Goal: Entertainment & Leisure: Browse casually

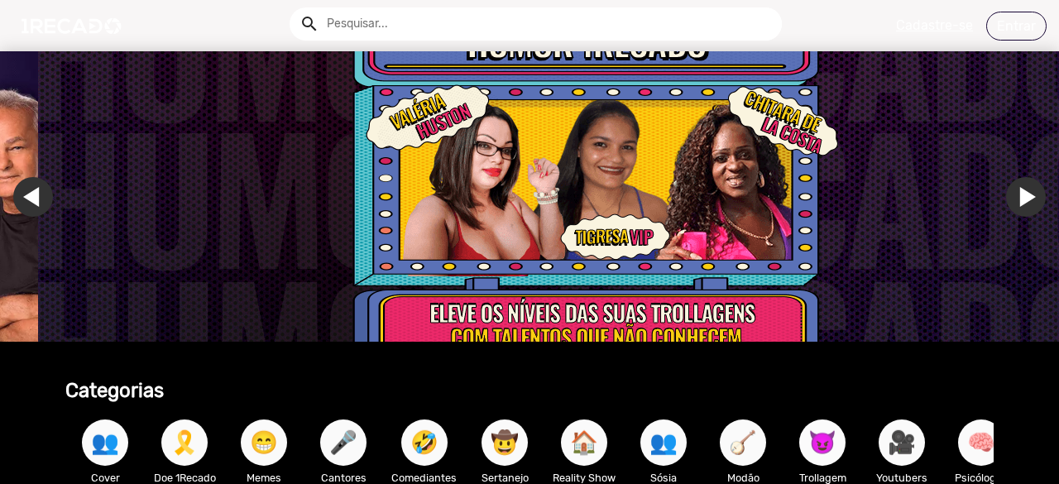
click at [811, 456] on span "😈" at bounding box center [822, 442] width 28 height 46
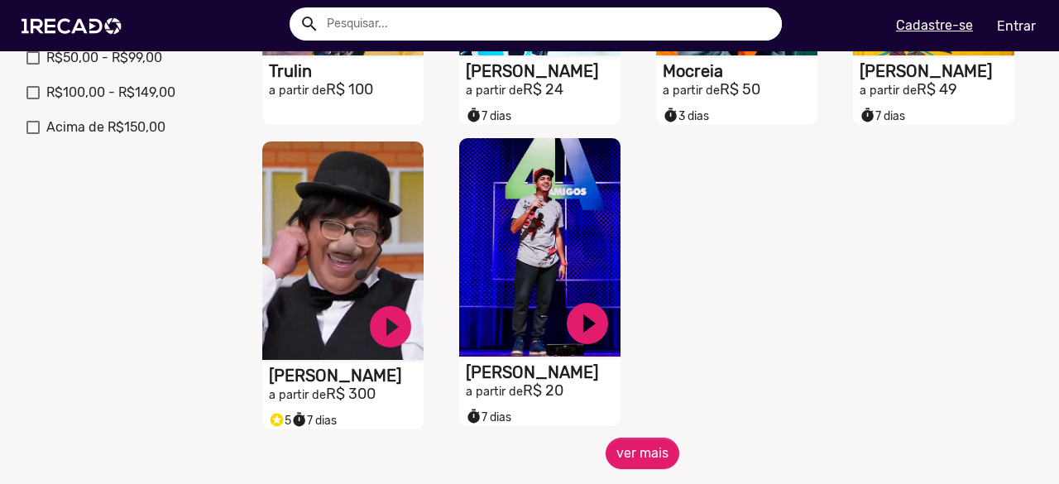
scroll to position [744, 0]
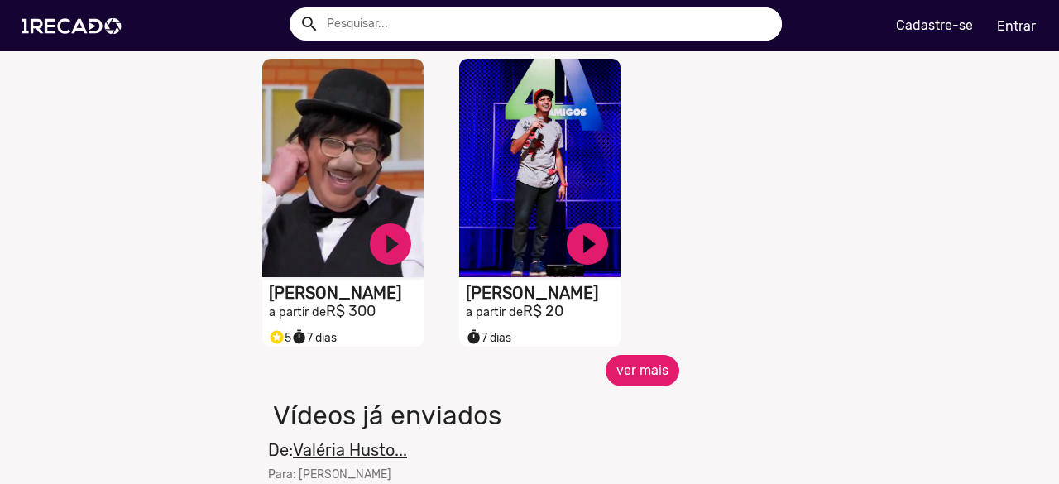
click at [644, 386] on button "ver mais" at bounding box center [642, 370] width 74 height 31
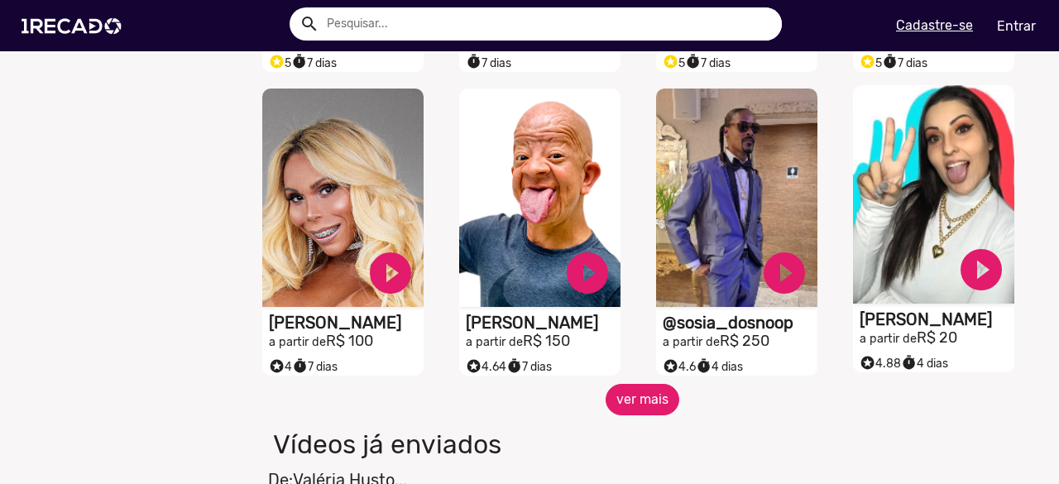
scroll to position [1406, 0]
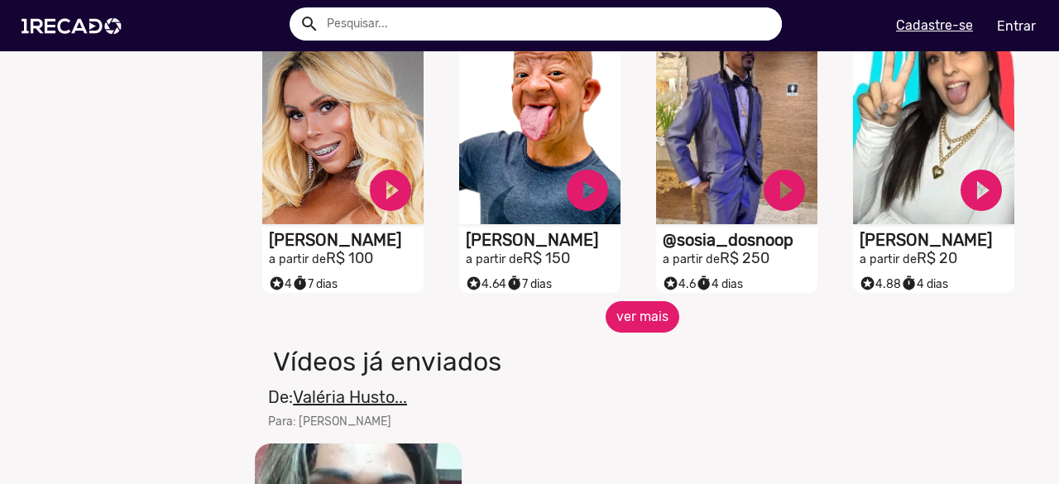
click at [624, 333] on button "ver mais" at bounding box center [642, 316] width 74 height 31
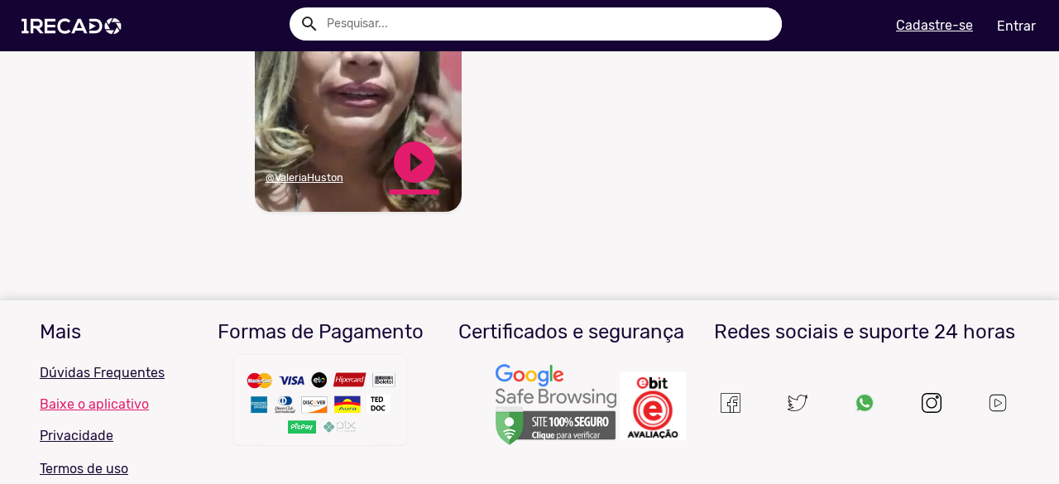
scroll to position [1985, 0]
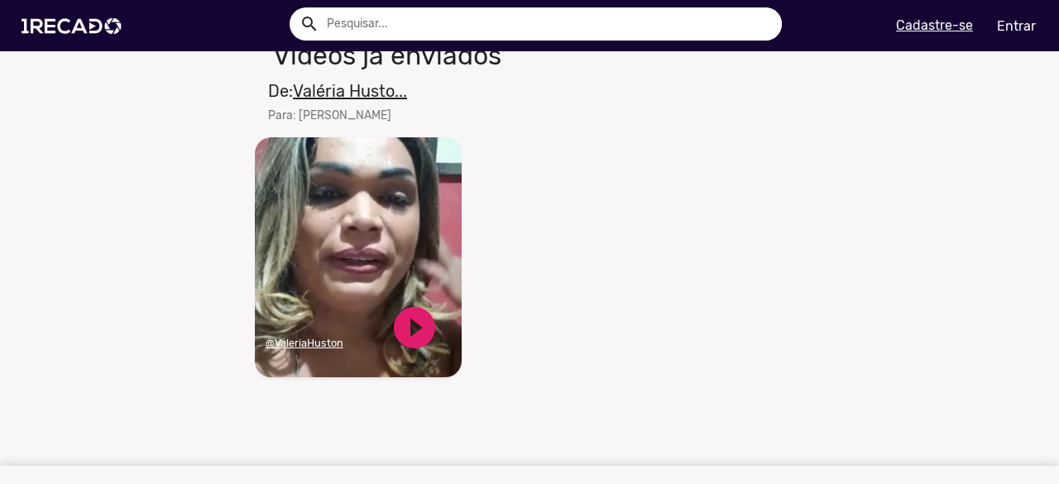
click at [405, 222] on video "Seu navegador não reproduz vídeo em HTML5" at bounding box center [358, 257] width 207 height 240
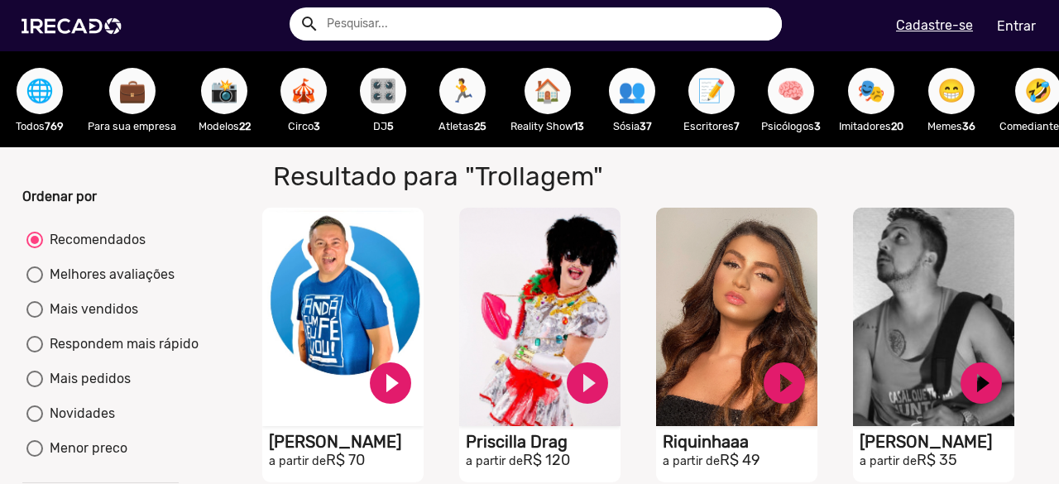
click at [634, 91] on span "👥" at bounding box center [632, 91] width 28 height 46
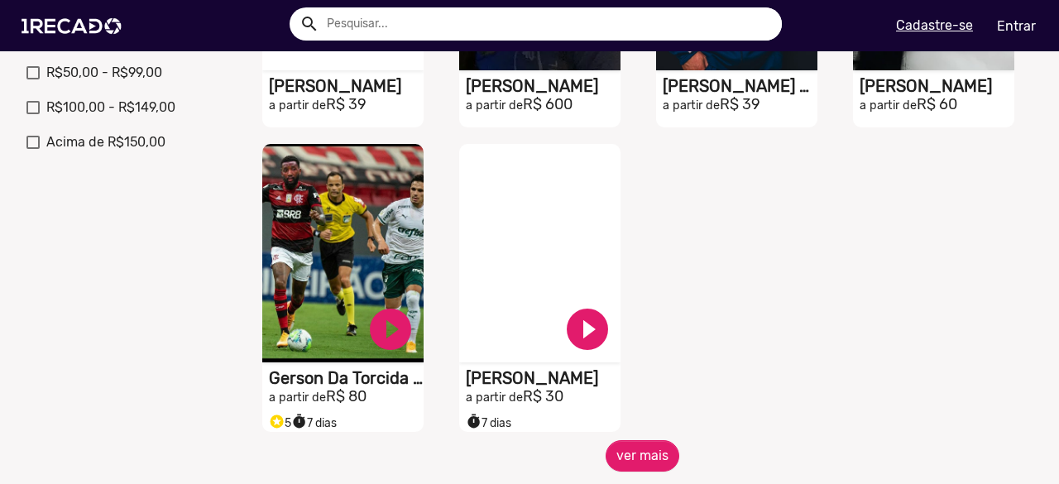
scroll to position [662, 0]
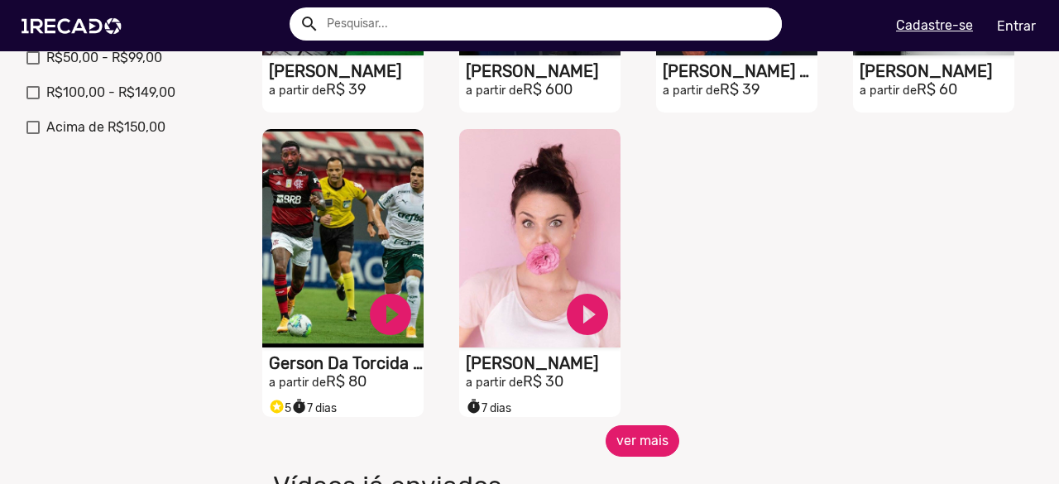
click at [628, 456] on button "ver mais" at bounding box center [642, 440] width 74 height 31
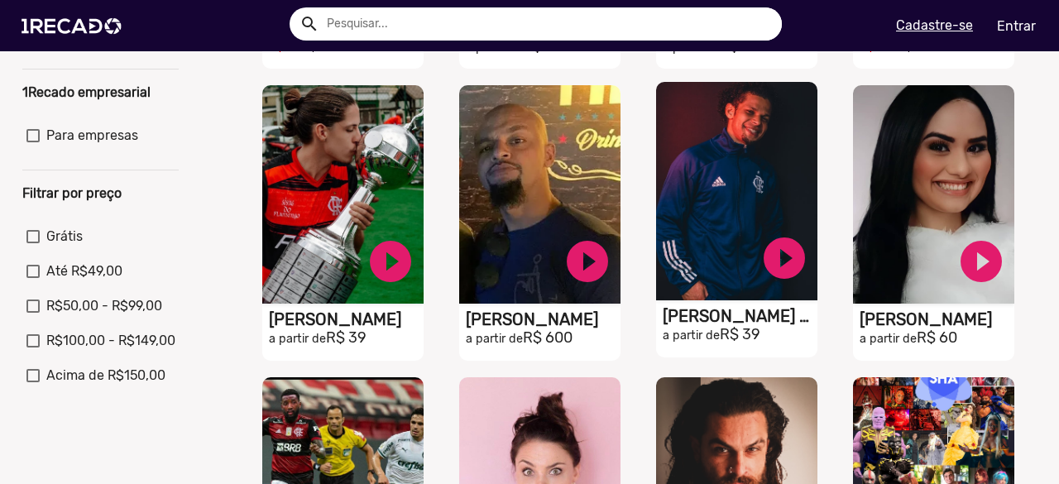
scroll to position [0, 0]
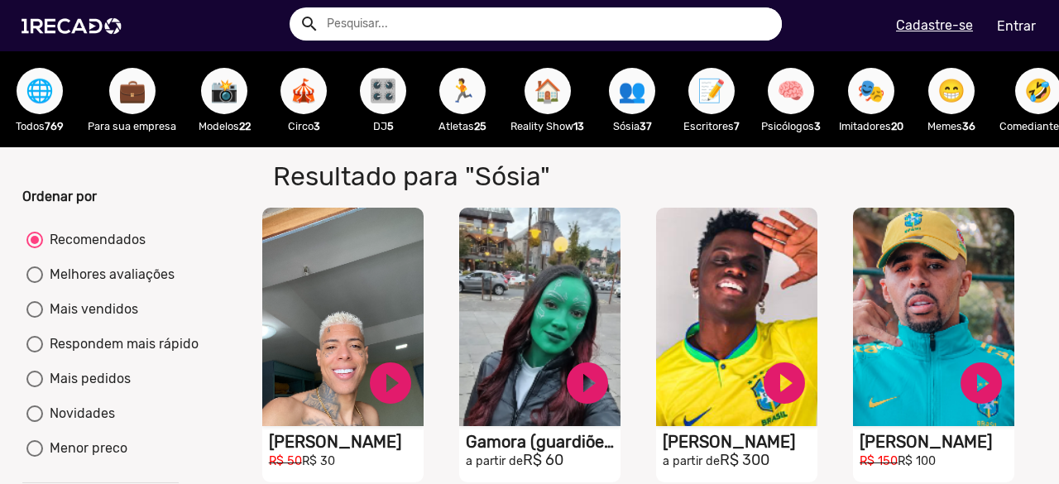
click at [960, 90] on span "😁" at bounding box center [951, 91] width 28 height 46
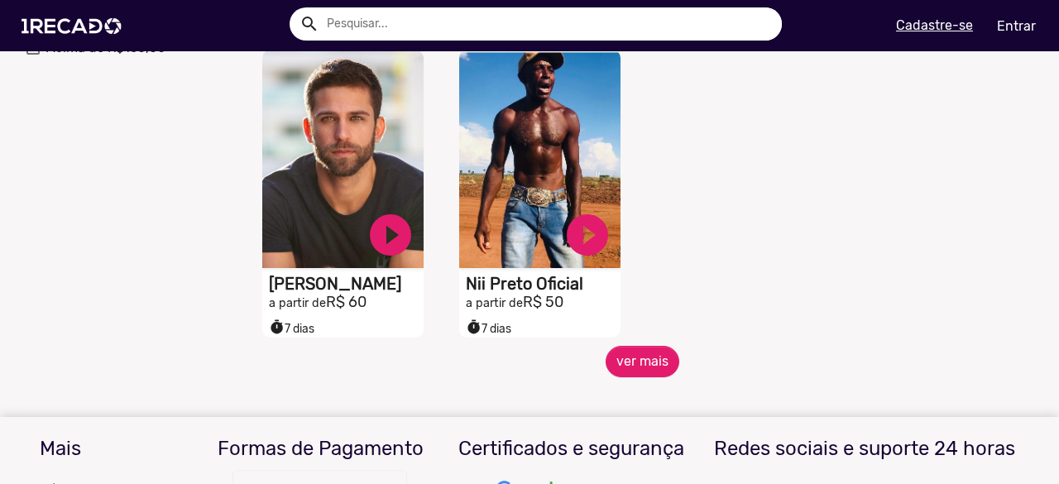
scroll to position [744, 0]
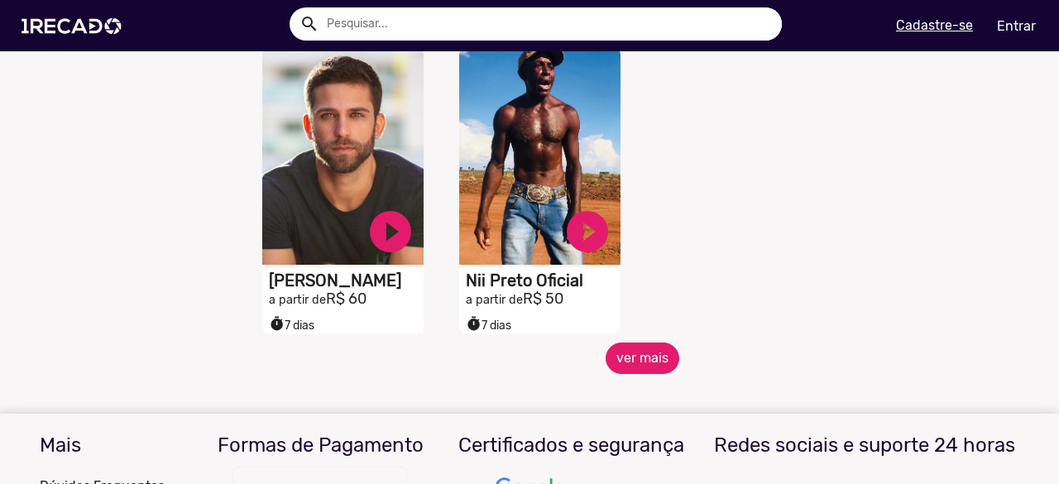
click at [629, 366] on button "ver mais" at bounding box center [642, 357] width 74 height 31
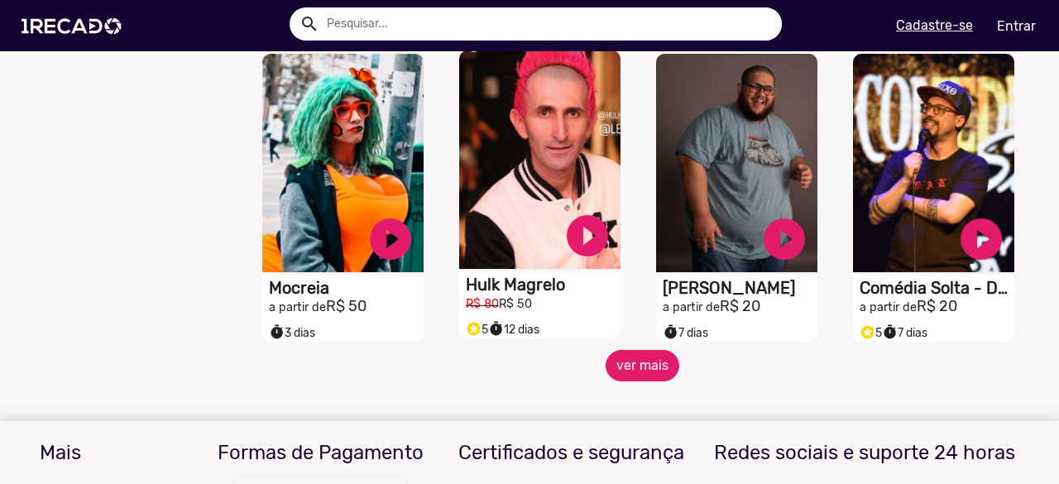
scroll to position [1489, 0]
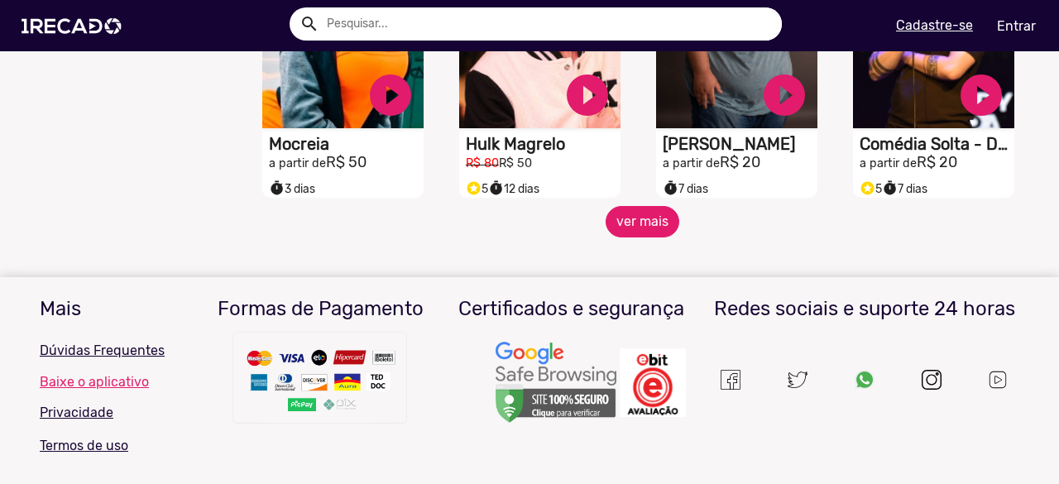
click at [624, 236] on button "ver mais" at bounding box center [642, 221] width 74 height 31
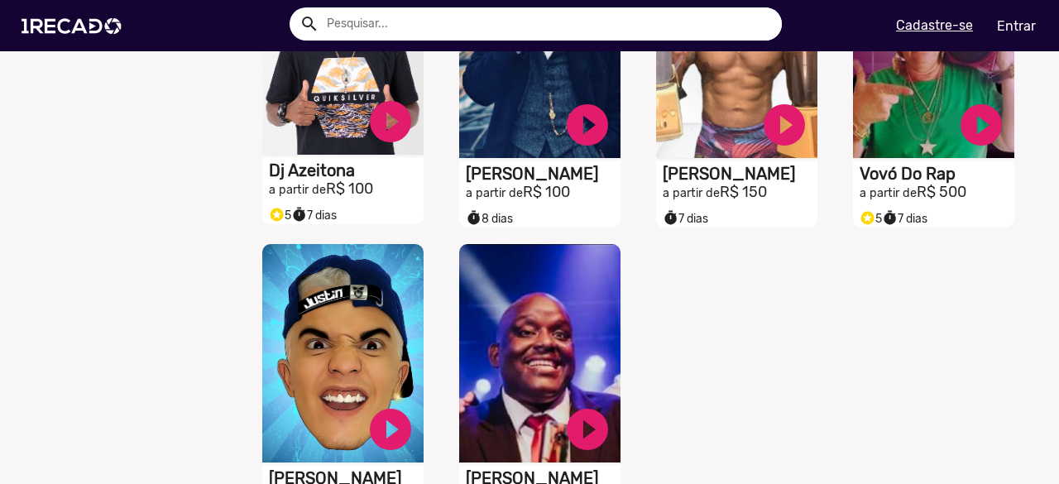
scroll to position [2233, 0]
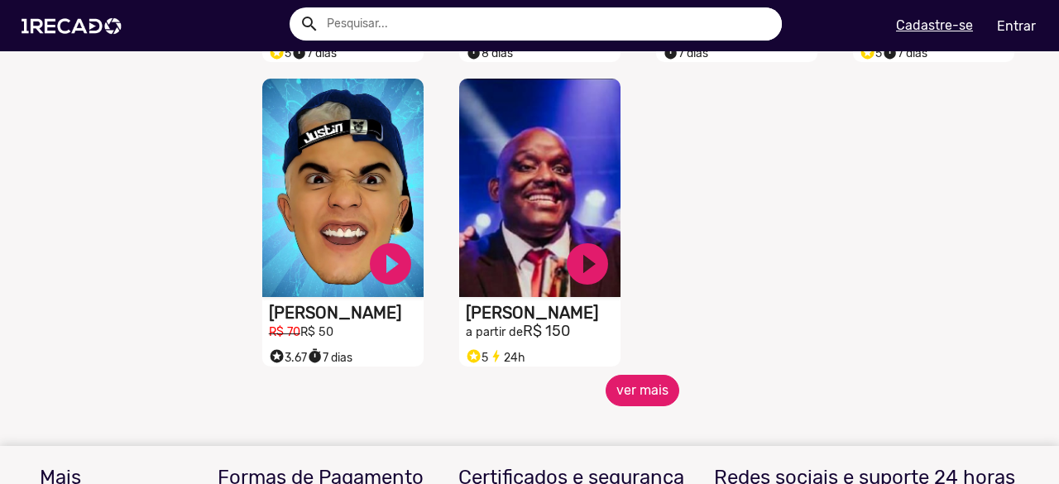
click at [631, 404] on button "ver mais" at bounding box center [642, 390] width 74 height 31
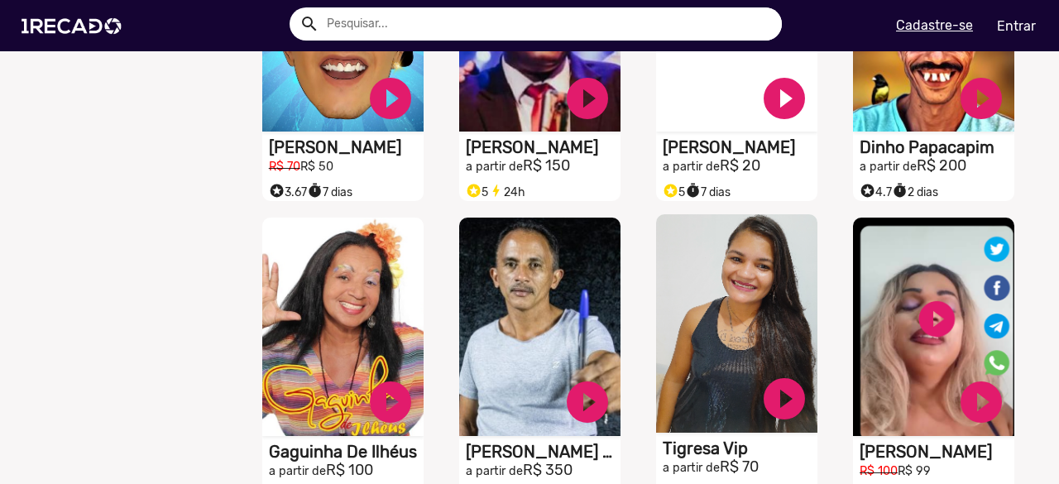
scroll to position [2564, 0]
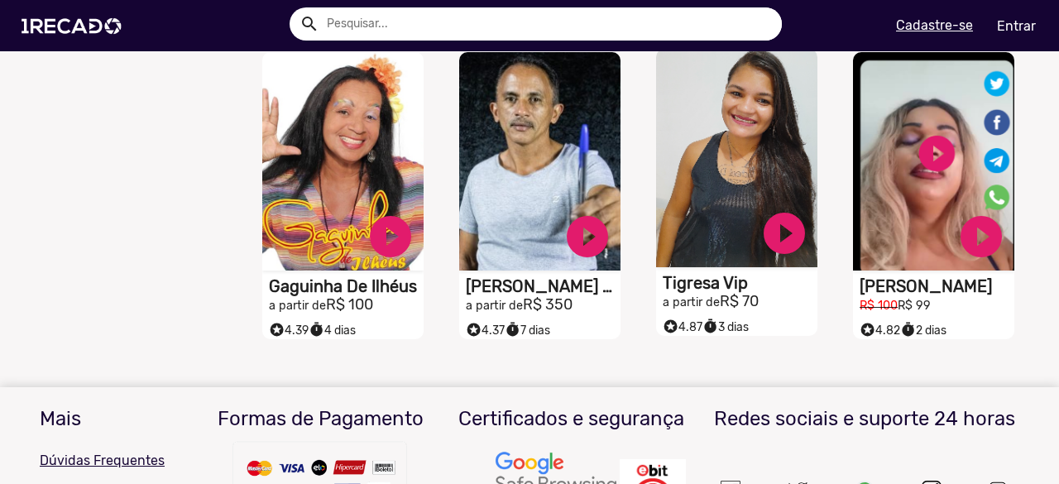
click at [735, 168] on video "S1RECADO vídeos dedicados para fãs e empresas" at bounding box center [736, 158] width 161 height 218
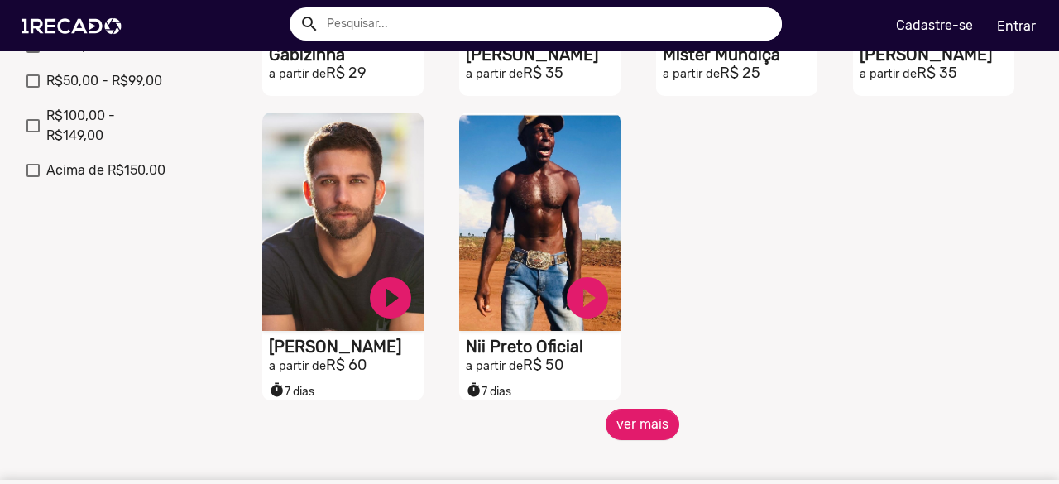
scroll to position [744, 0]
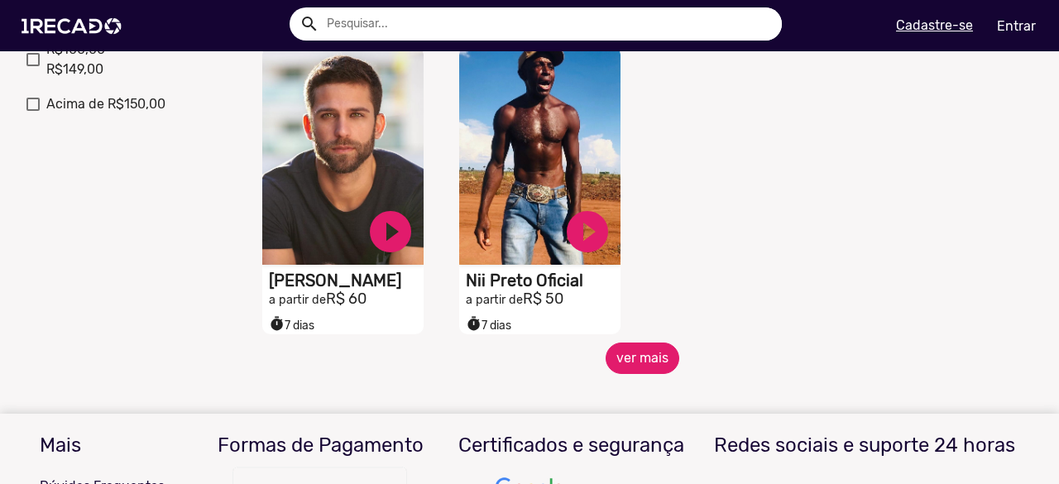
click at [621, 365] on button "ver mais" at bounding box center [642, 357] width 74 height 31
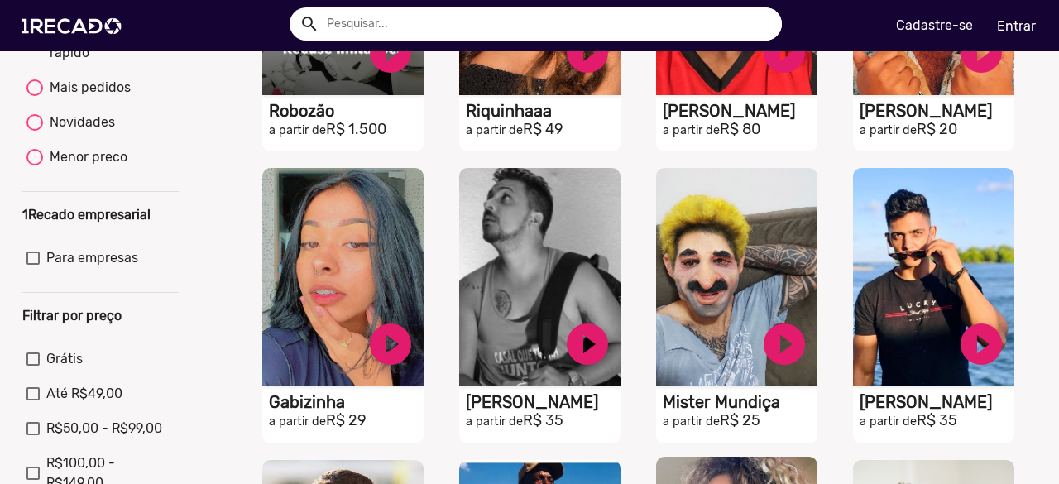
scroll to position [0, 0]
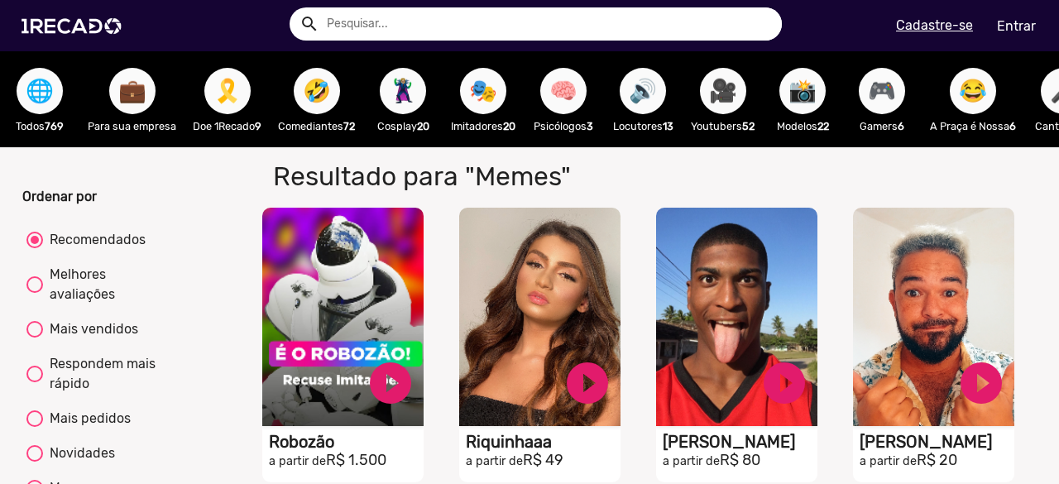
click at [815, 100] on span "📸" at bounding box center [802, 91] width 28 height 46
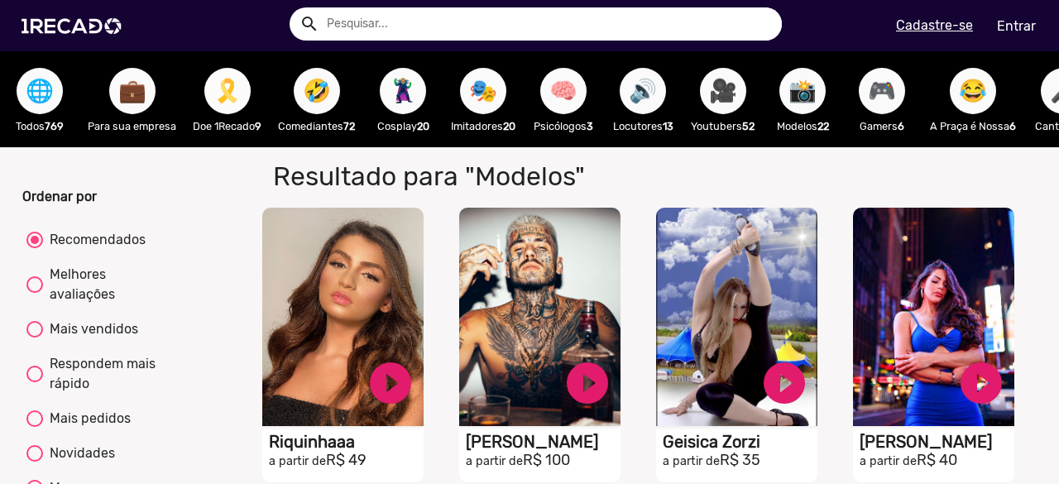
click at [235, 98] on span "🎗️" at bounding box center [227, 91] width 28 height 46
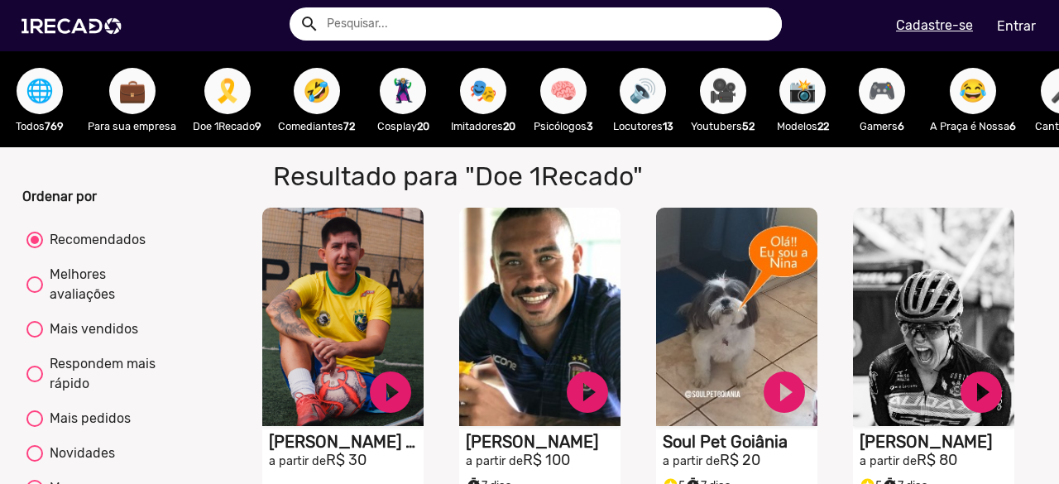
click at [323, 93] on span "🤣" at bounding box center [317, 91] width 28 height 46
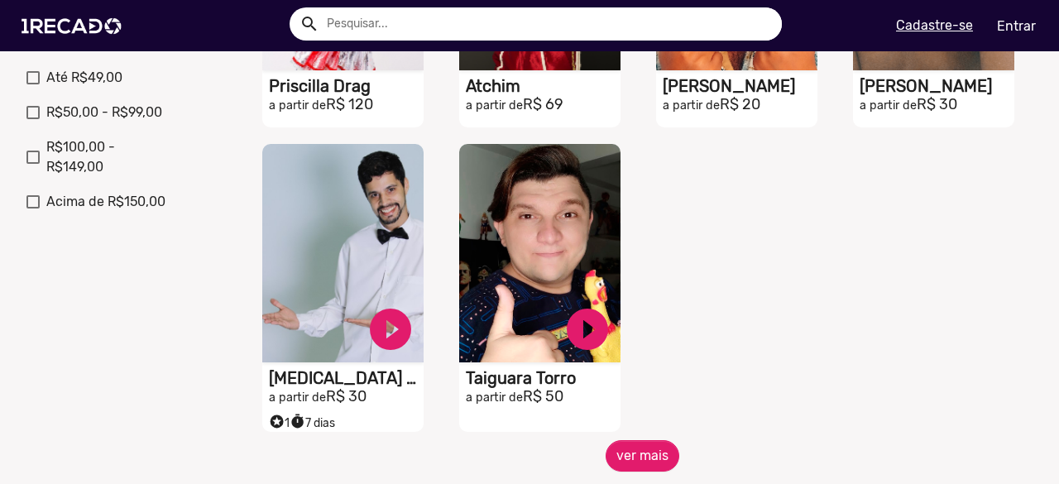
scroll to position [744, 0]
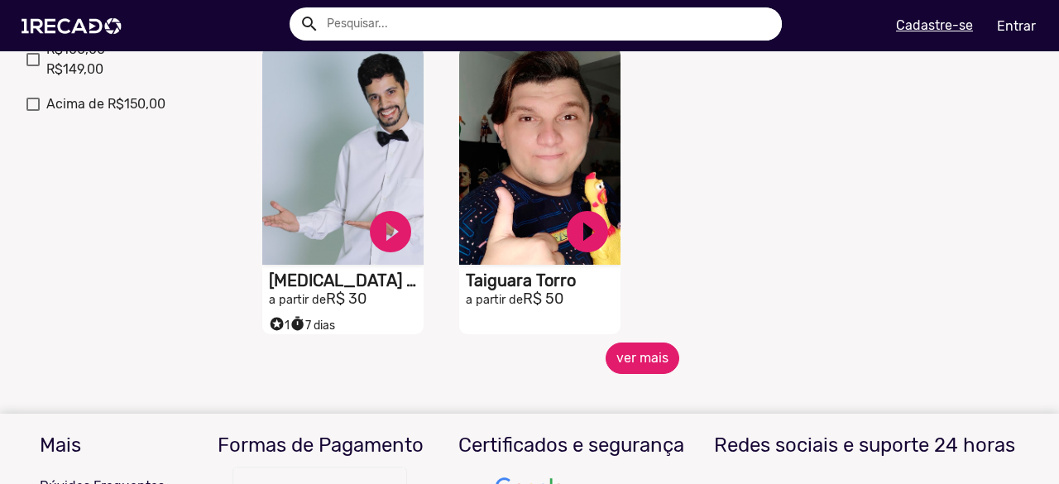
click at [621, 374] on button "ver mais" at bounding box center [642, 357] width 74 height 31
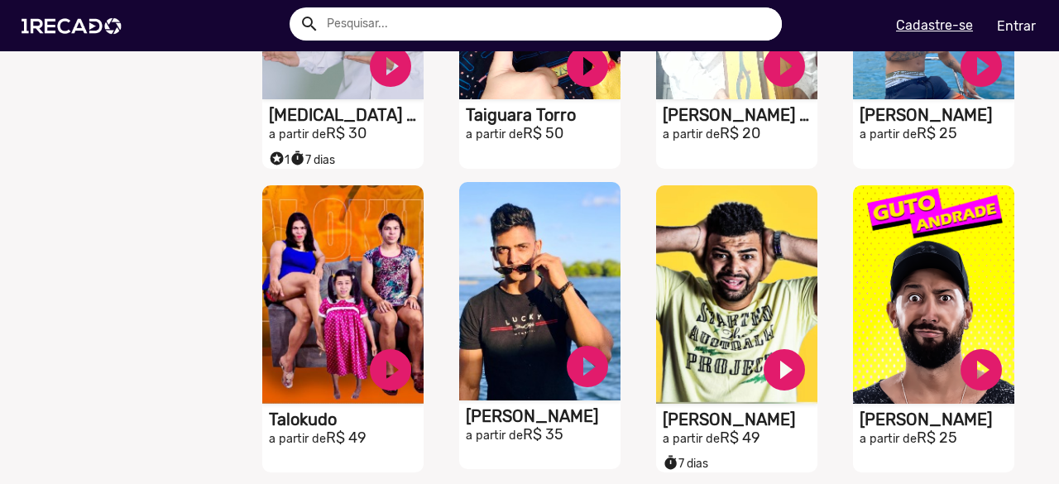
scroll to position [1406, 0]
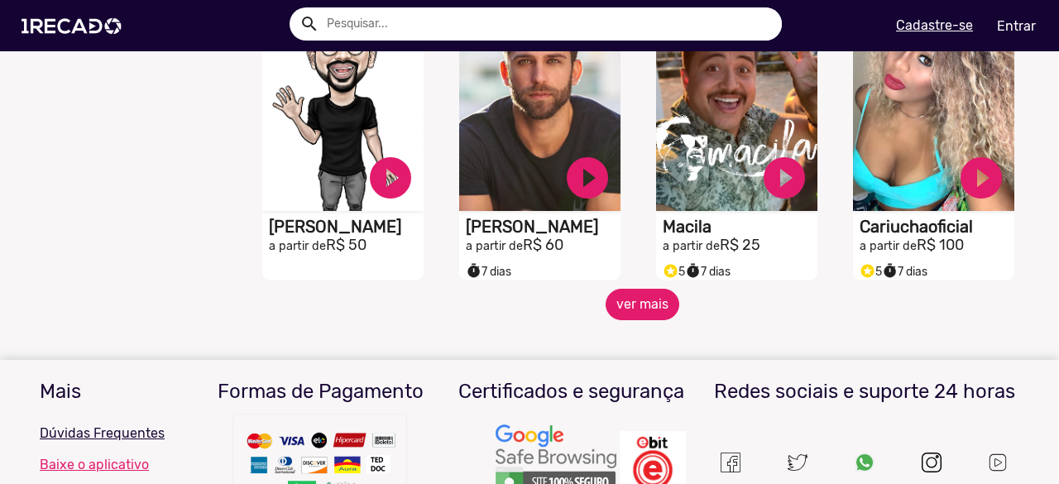
click at [640, 320] on button "ver mais" at bounding box center [642, 304] width 74 height 31
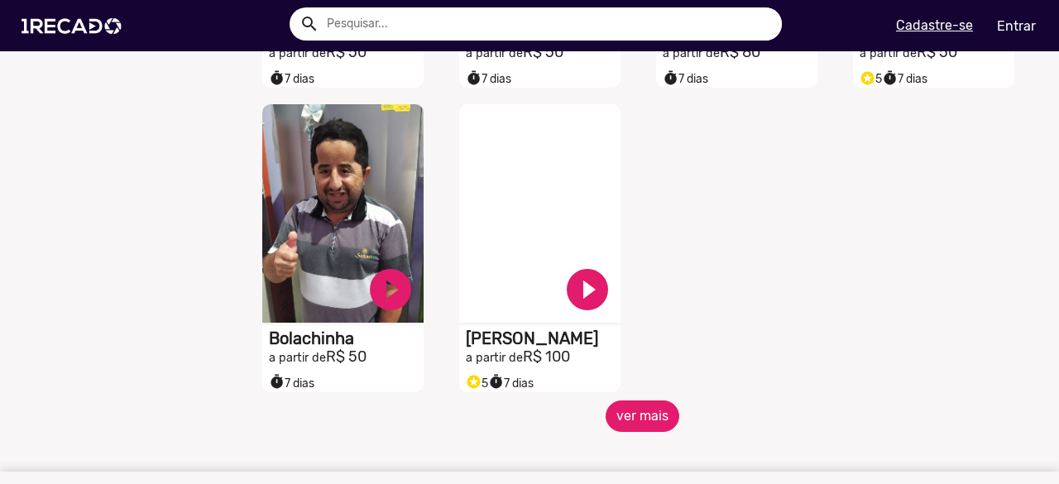
scroll to position [2233, 0]
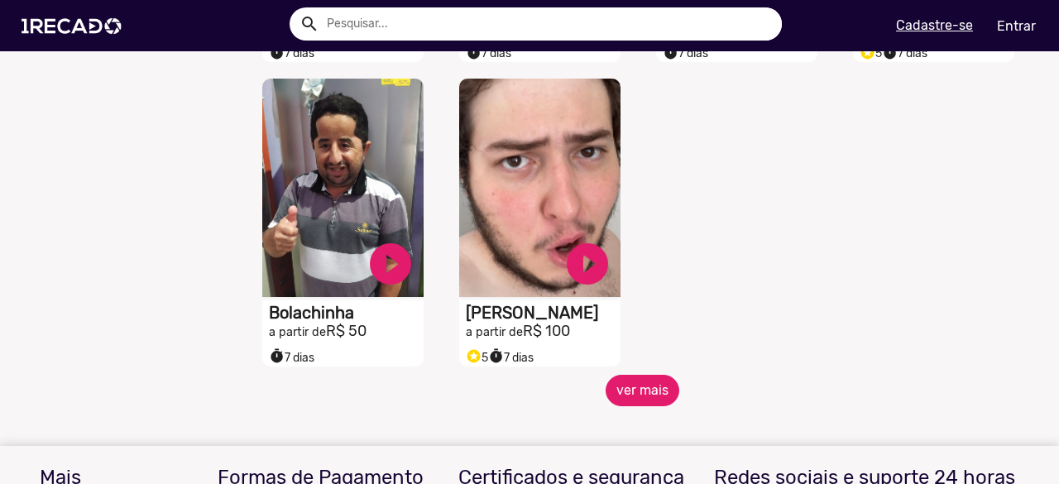
click at [621, 399] on button "ver mais" at bounding box center [642, 390] width 74 height 31
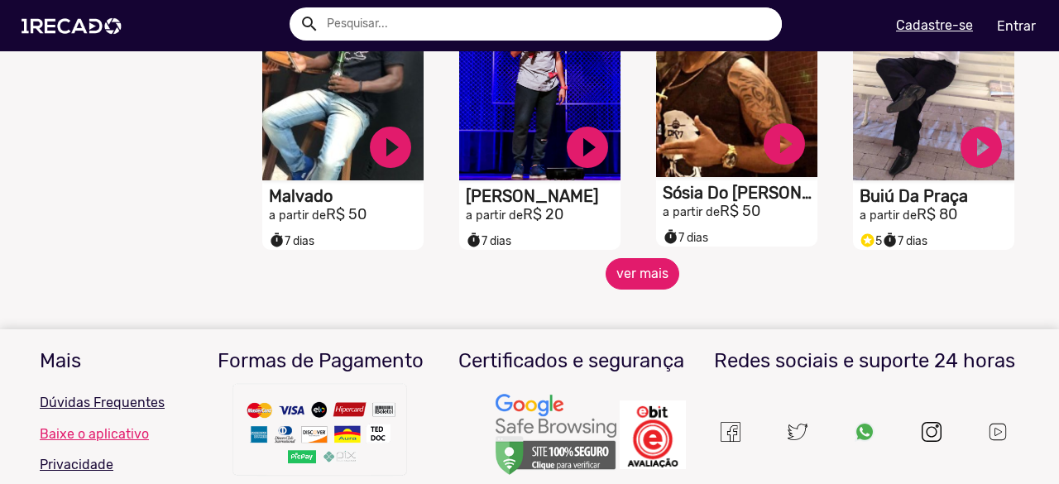
scroll to position [2978, 0]
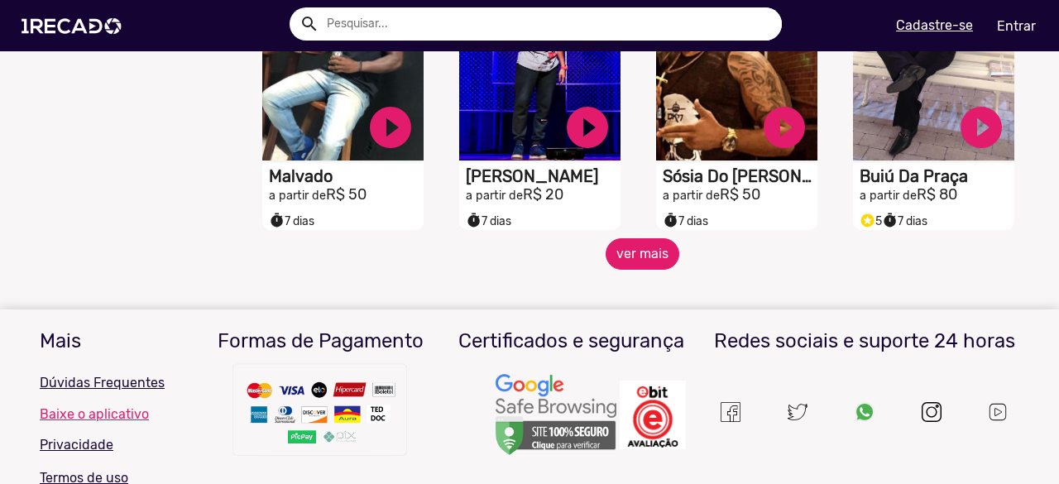
click at [611, 262] on button "ver mais" at bounding box center [642, 253] width 74 height 31
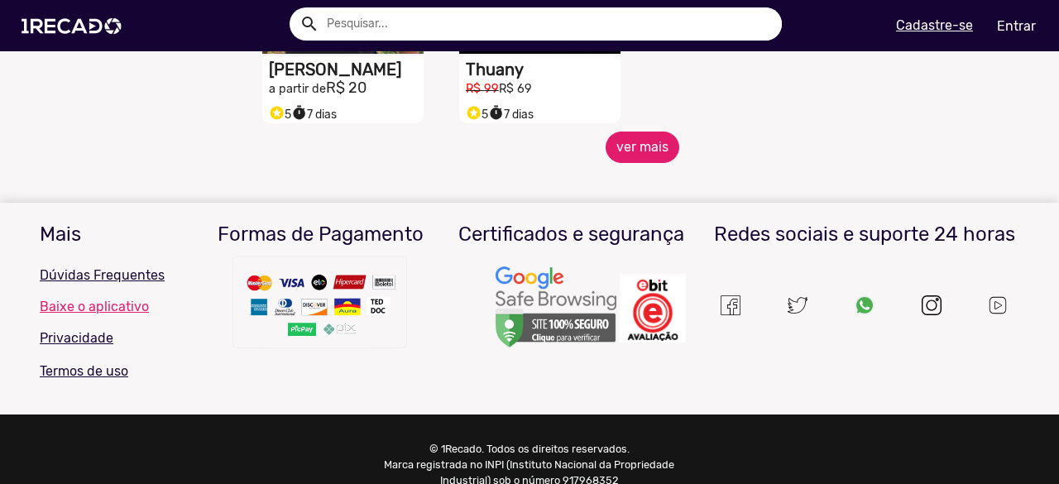
scroll to position [4053, 0]
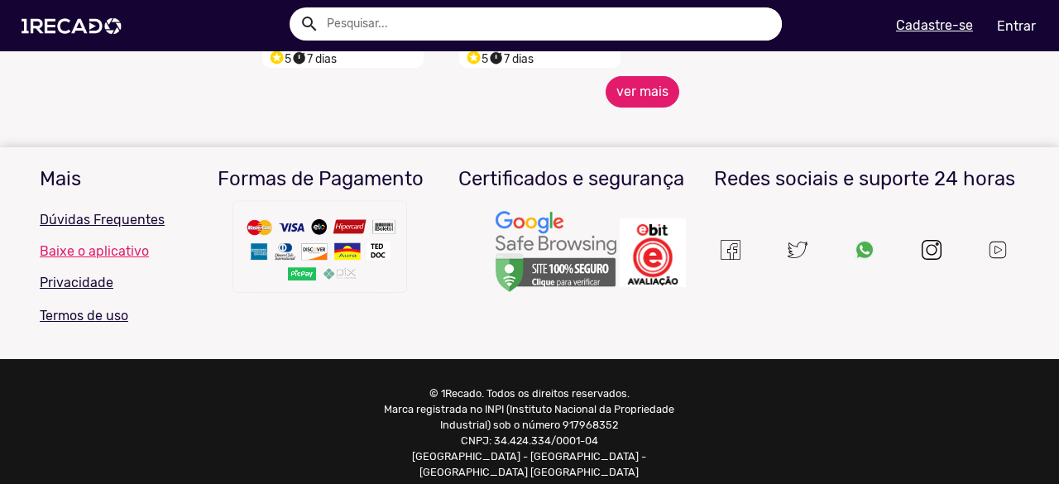
click at [641, 96] on button "ver mais" at bounding box center [642, 91] width 74 height 31
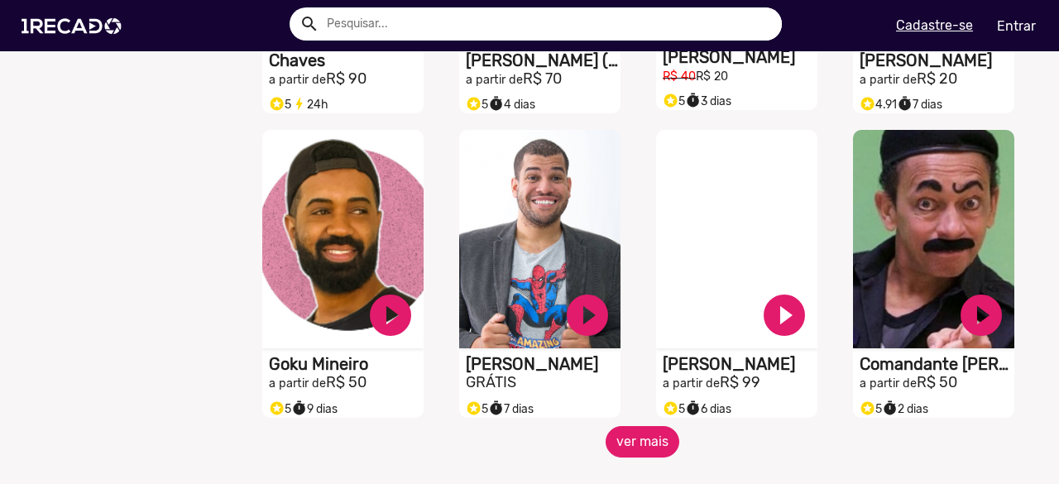
scroll to position [4384, 0]
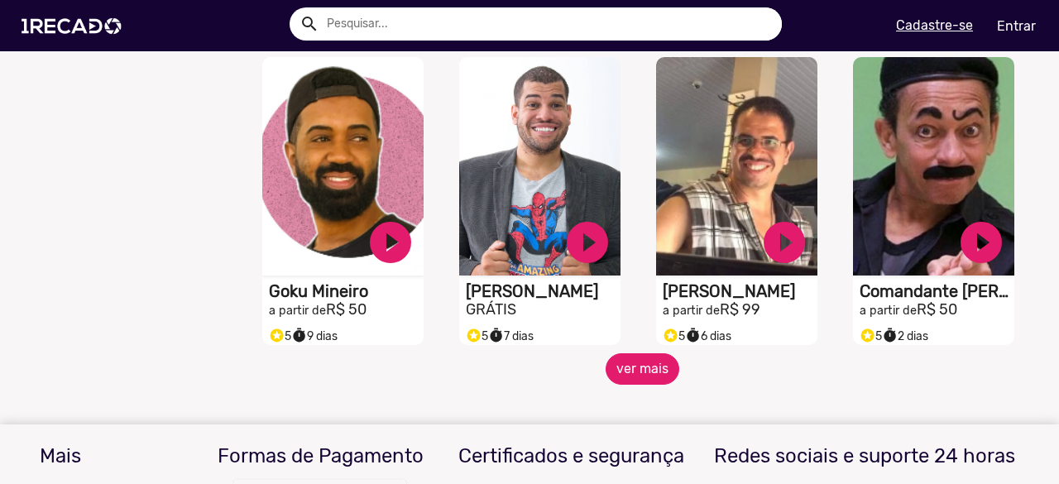
click at [648, 376] on button "ver mais" at bounding box center [642, 368] width 74 height 31
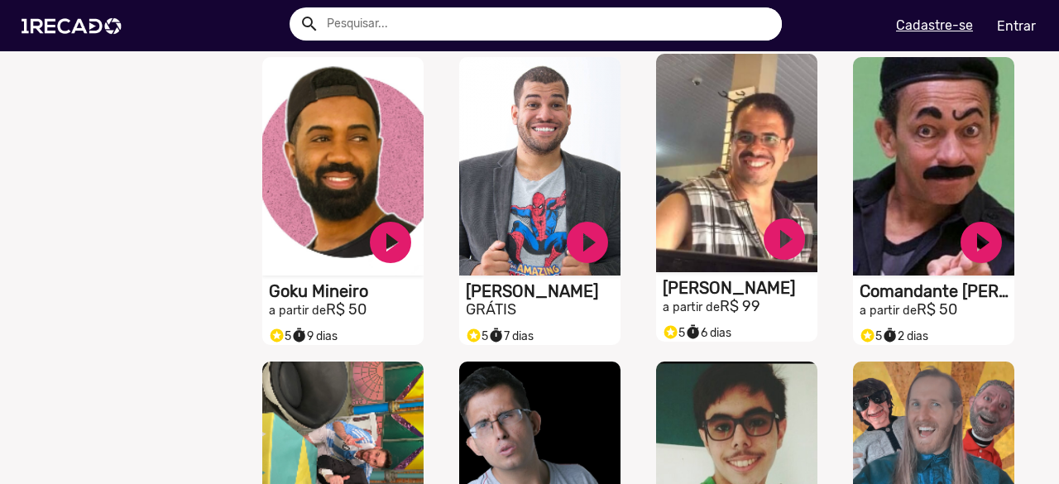
click at [710, 218] on video "S1RECADO vídeos dedicados para fãs e empresas" at bounding box center [736, 163] width 161 height 218
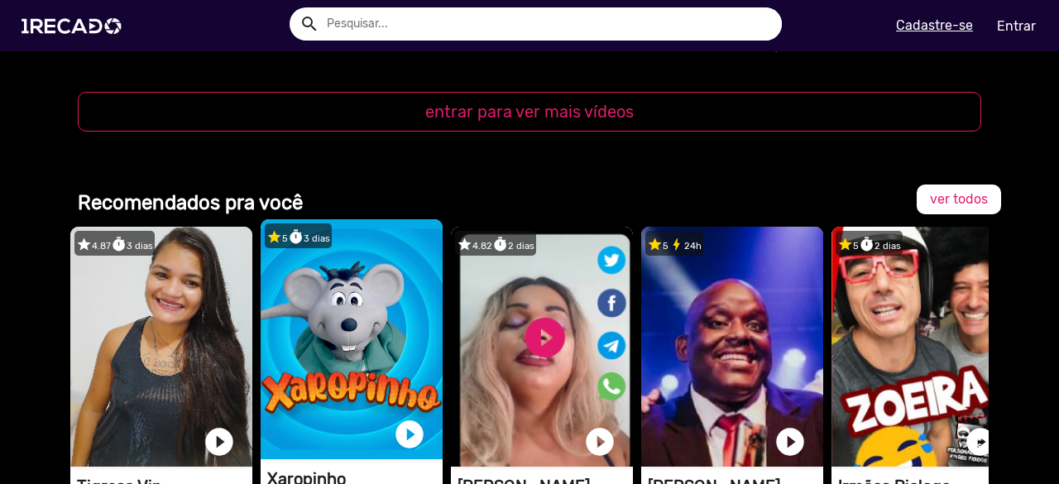
scroll to position [1985, 0]
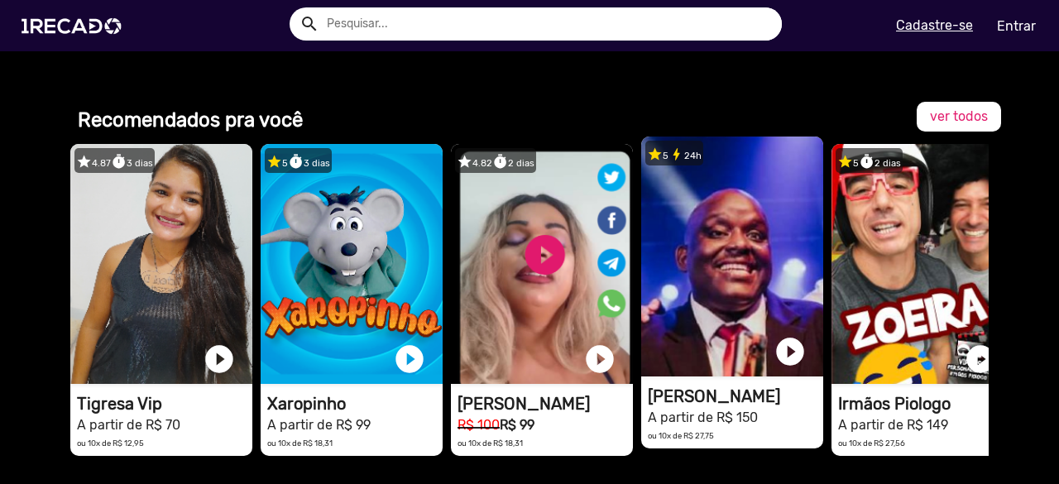
click at [730, 373] on video "1RECADO vídeos dedicados para fãs e empresas" at bounding box center [732, 256] width 182 height 240
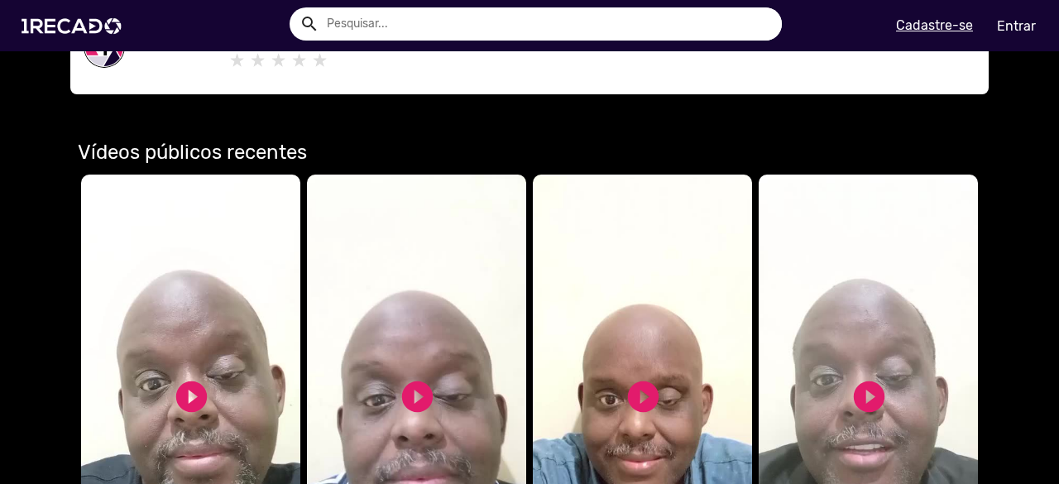
scroll to position [1158, 0]
